Goal: Task Accomplishment & Management: Use online tool/utility

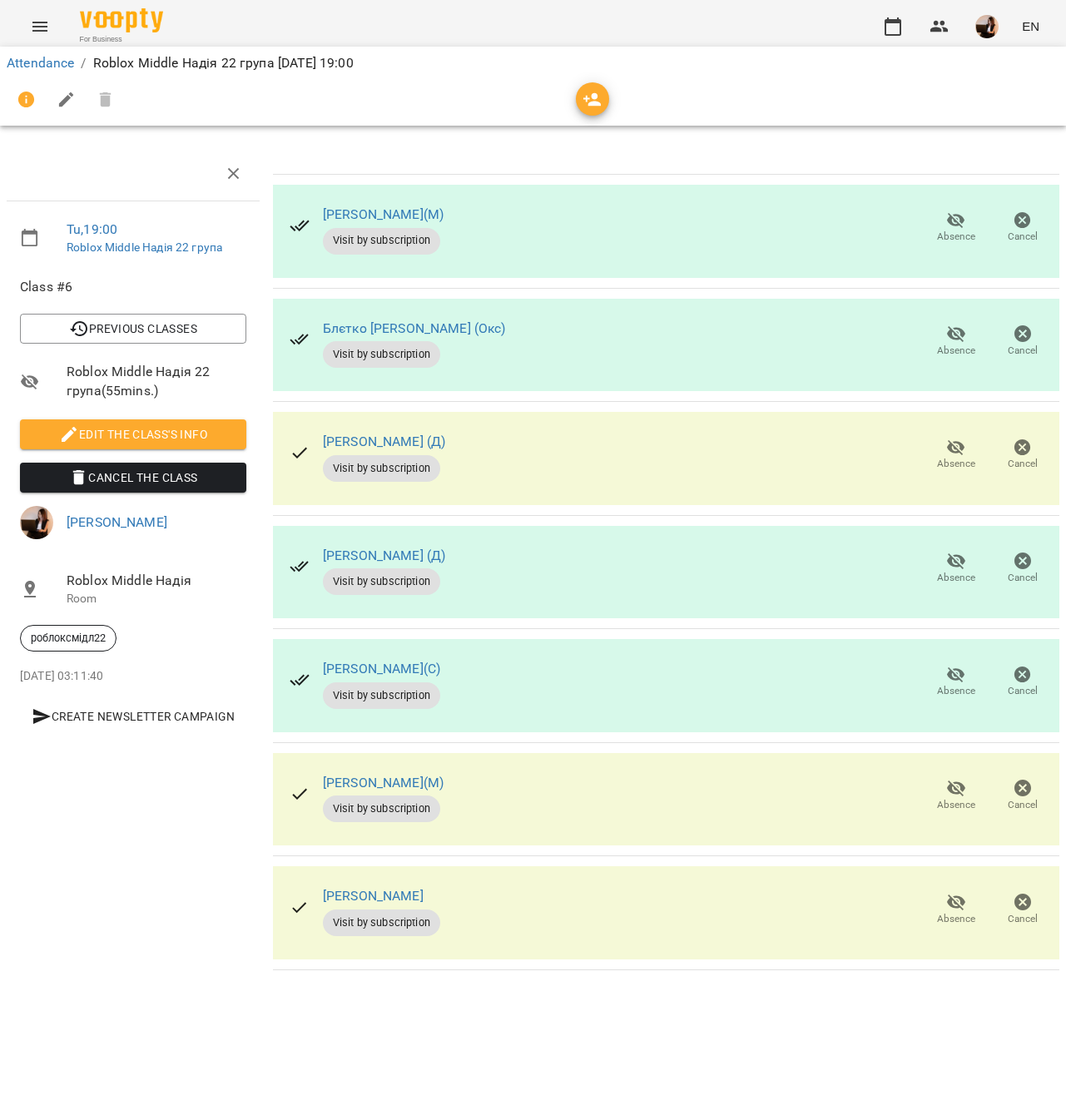
click at [950, 669] on icon "button" at bounding box center [956, 675] width 18 height 16
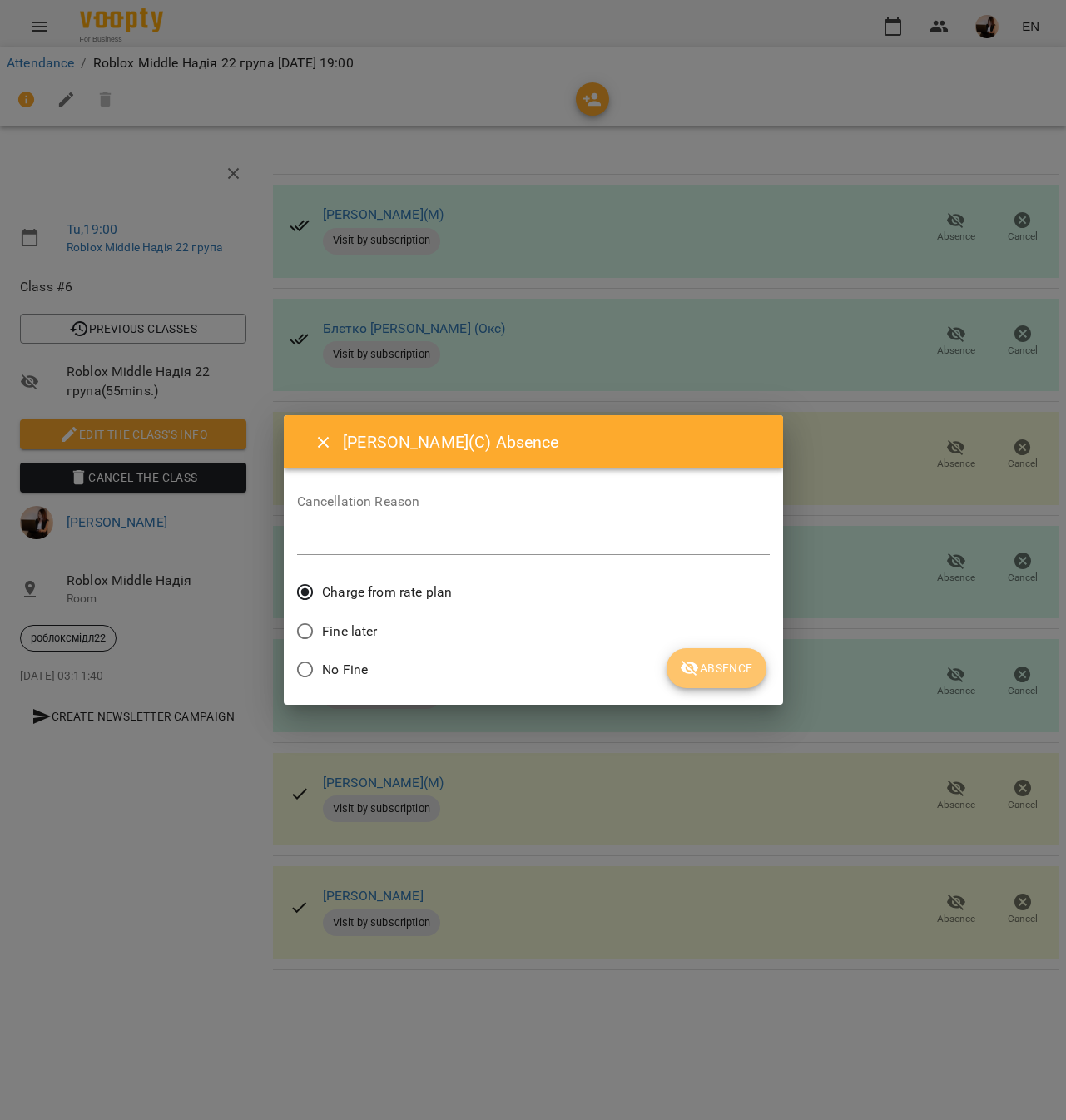
click at [725, 653] on button "Absence" at bounding box center [716, 668] width 99 height 40
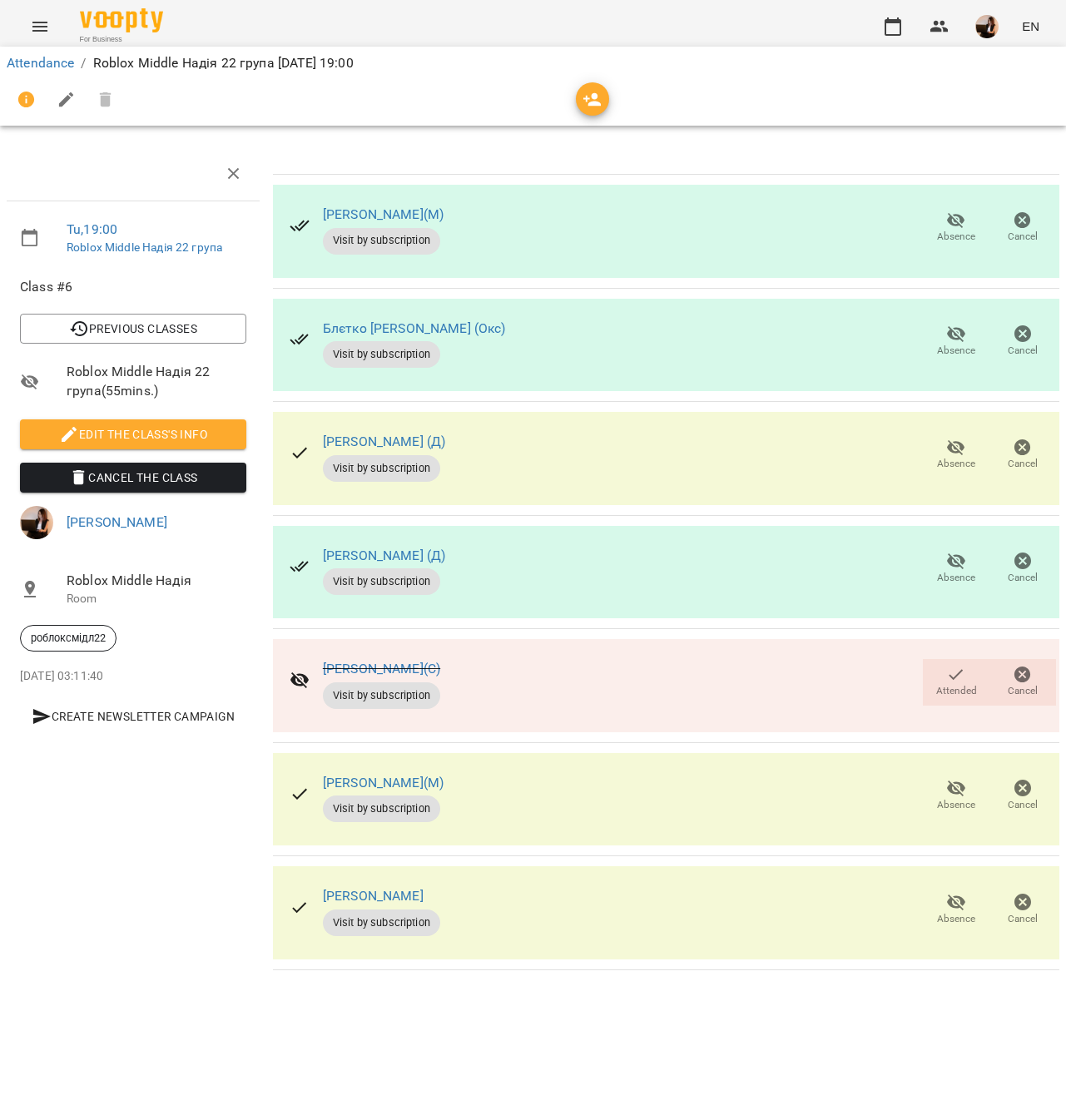
drag, startPoint x: 398, startPoint y: 781, endPoint x: 311, endPoint y: 781, distance: 87.0
click at [311, 781] on div "Редька Олександр(М) Visit by subscription Absence Cancel" at bounding box center [666, 799] width 787 height 93
copy link "Редька Олександр(М)"
click at [524, 882] on div "Ткачук Матвій ВЛ Visit by subscription Absence Cancel" at bounding box center [666, 912] width 787 height 93
click at [423, 329] on link "Блєтко [PERSON_NAME] (Окс)" at bounding box center [415, 328] width 183 height 16
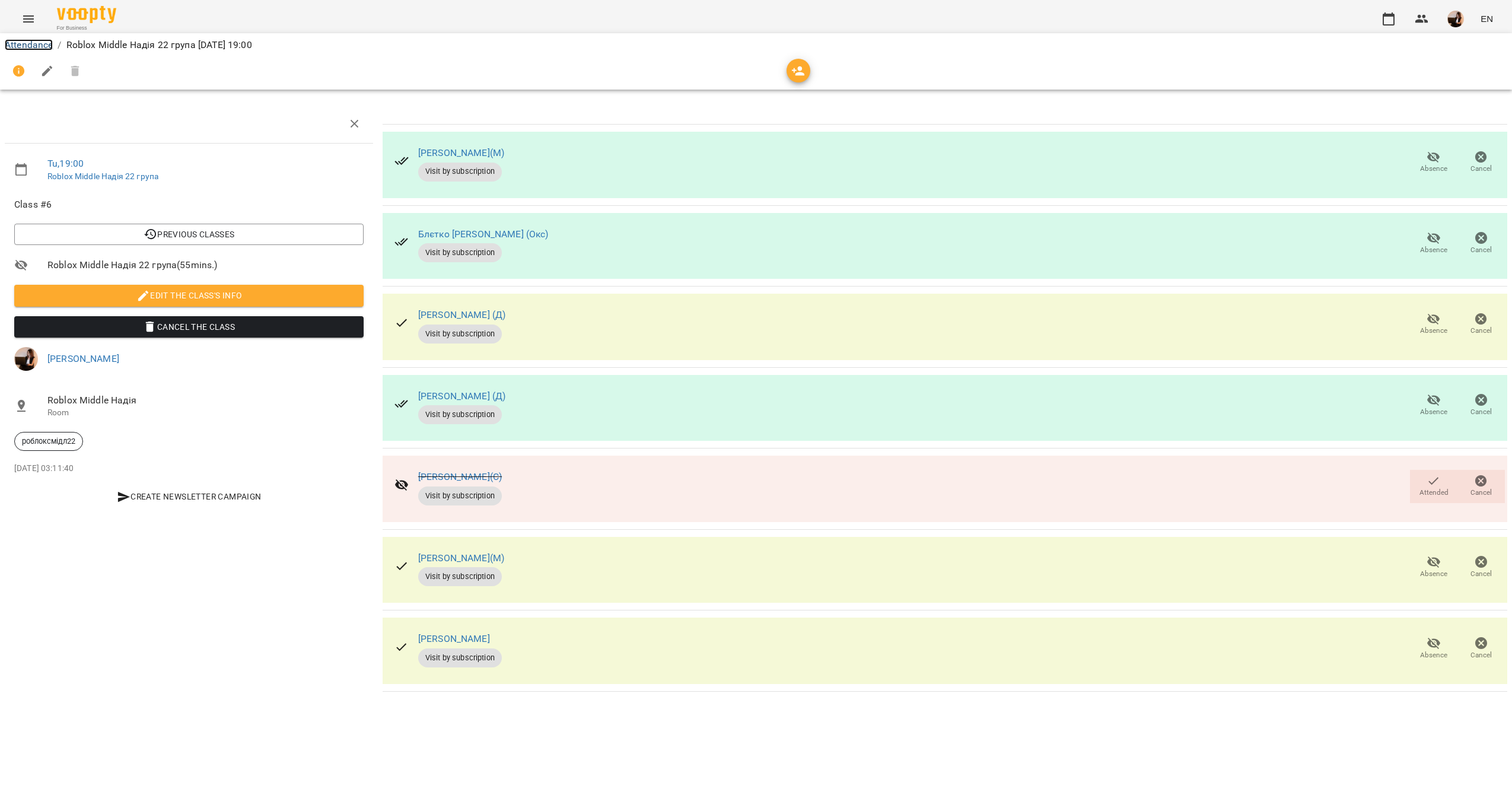
click at [50, 42] on link "Attendance" at bounding box center [28, 44] width 48 height 11
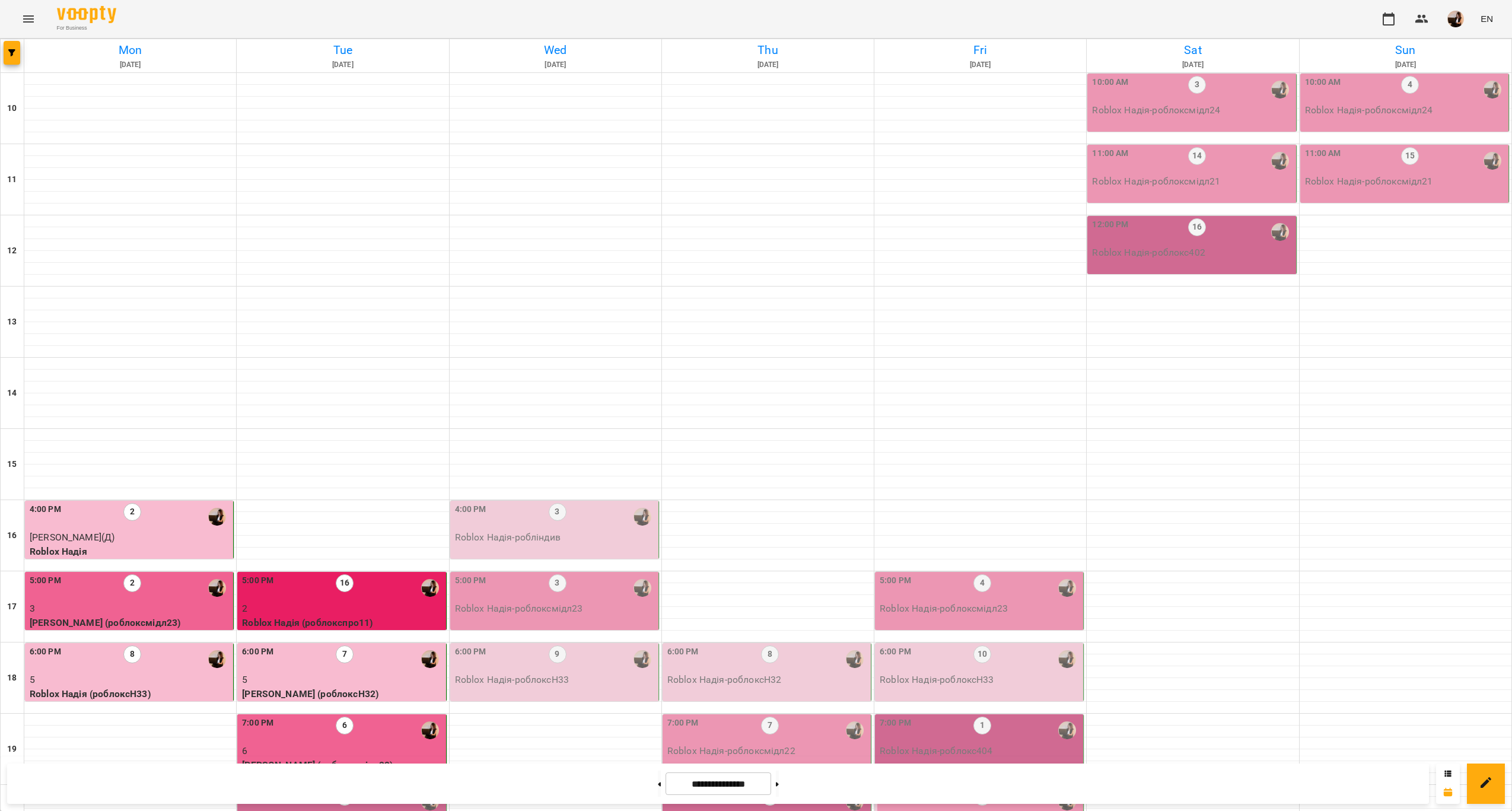
scroll to position [241, 0]
click at [376, 810] on p "7" at bounding box center [342, 822] width 201 height 14
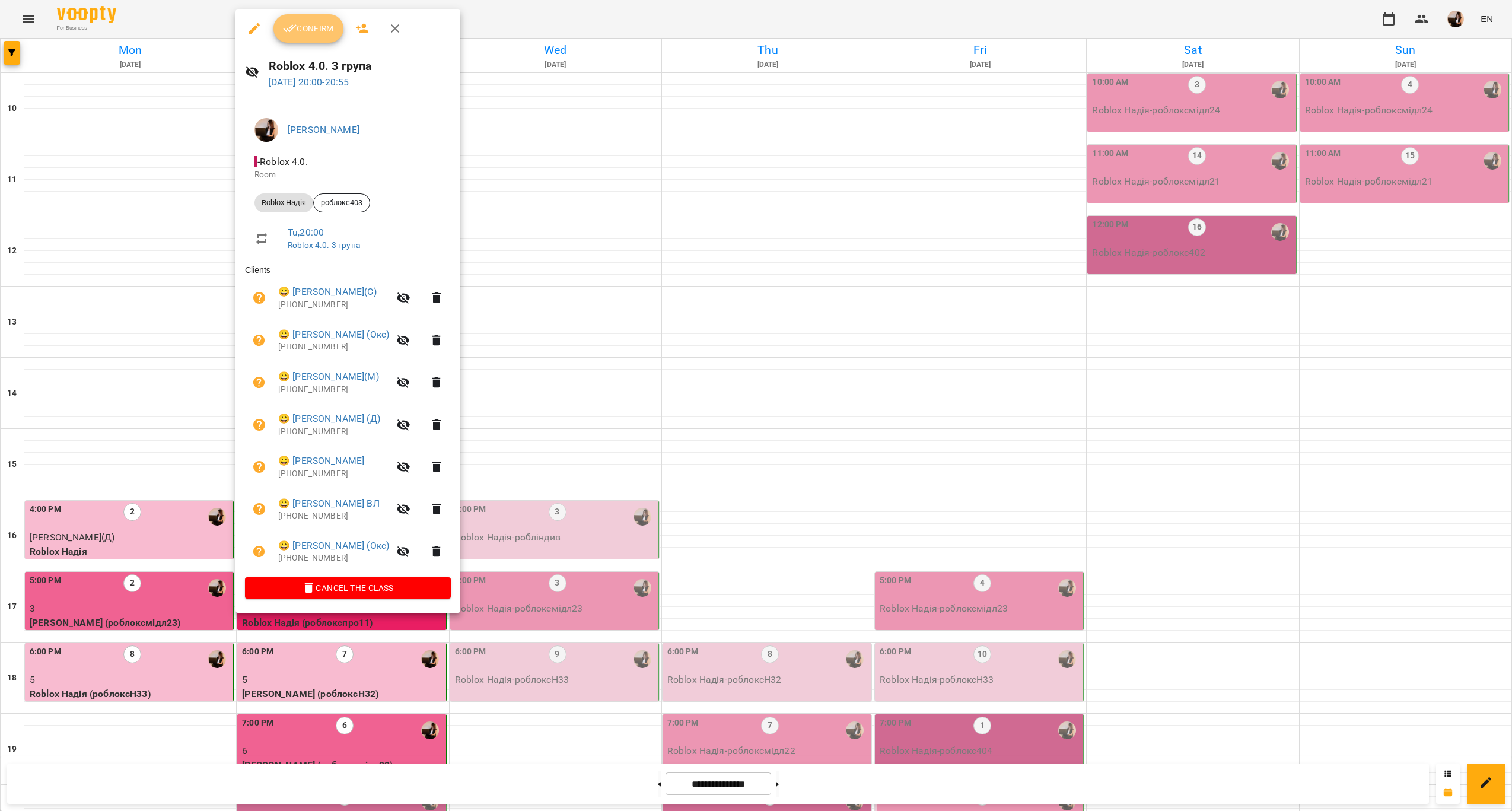
click at [306, 28] on span "Confirm" at bounding box center [308, 28] width 51 height 14
